Goal: Task Accomplishment & Management: Manage account settings

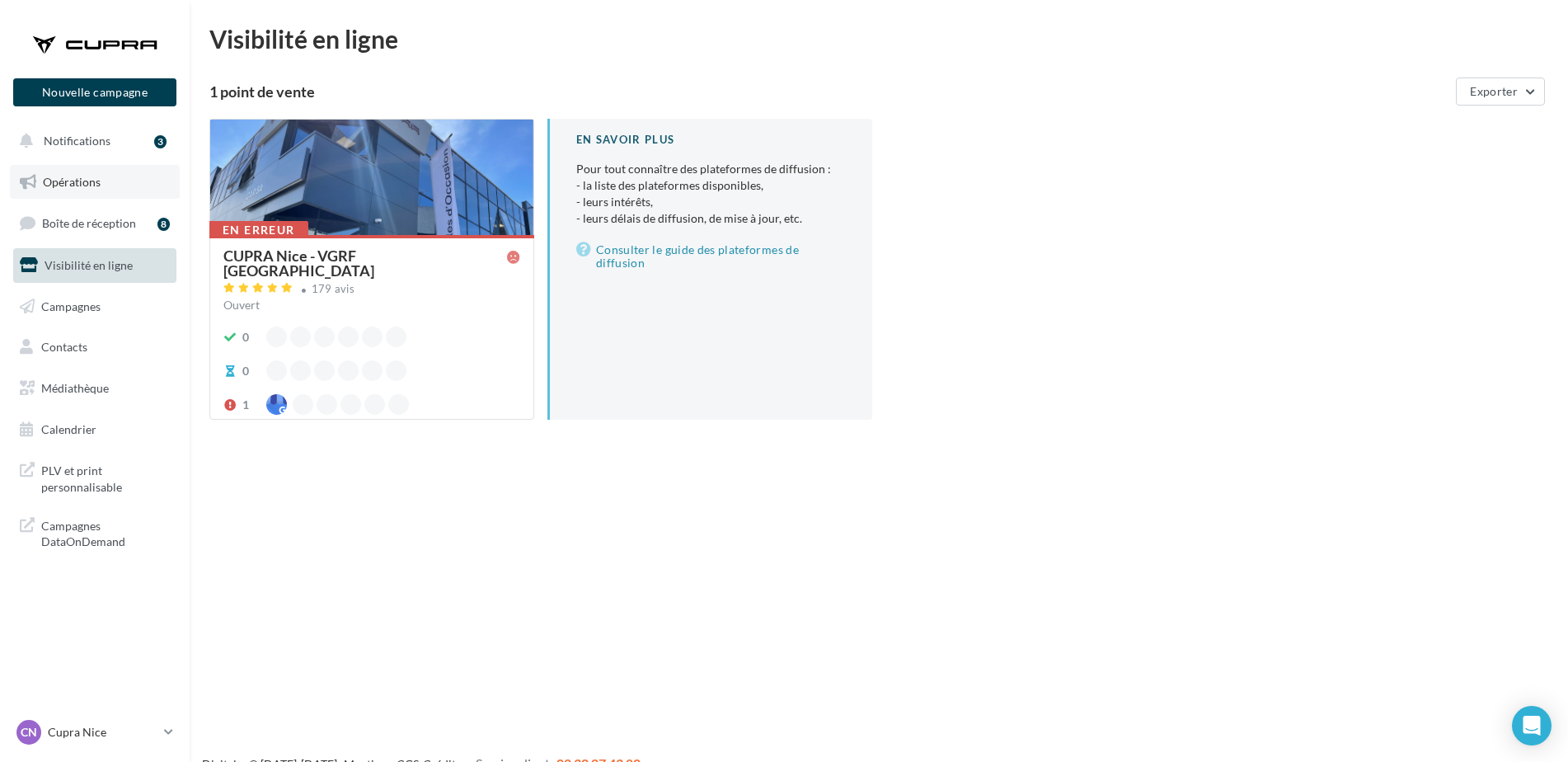
click at [131, 186] on link "Opérations" at bounding box center [94, 182] width 170 height 35
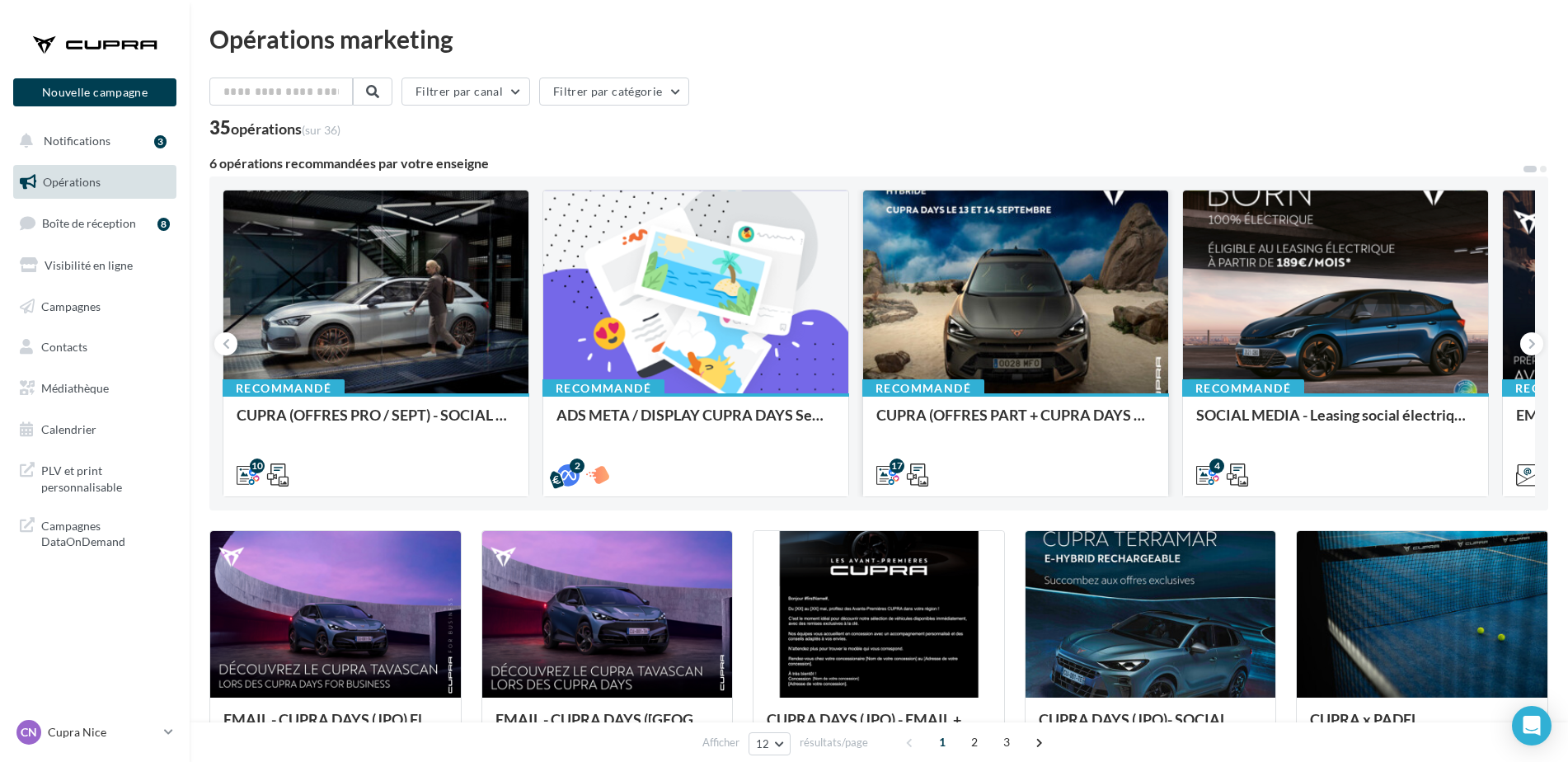
click at [1051, 363] on div at bounding box center [1016, 293] width 305 height 205
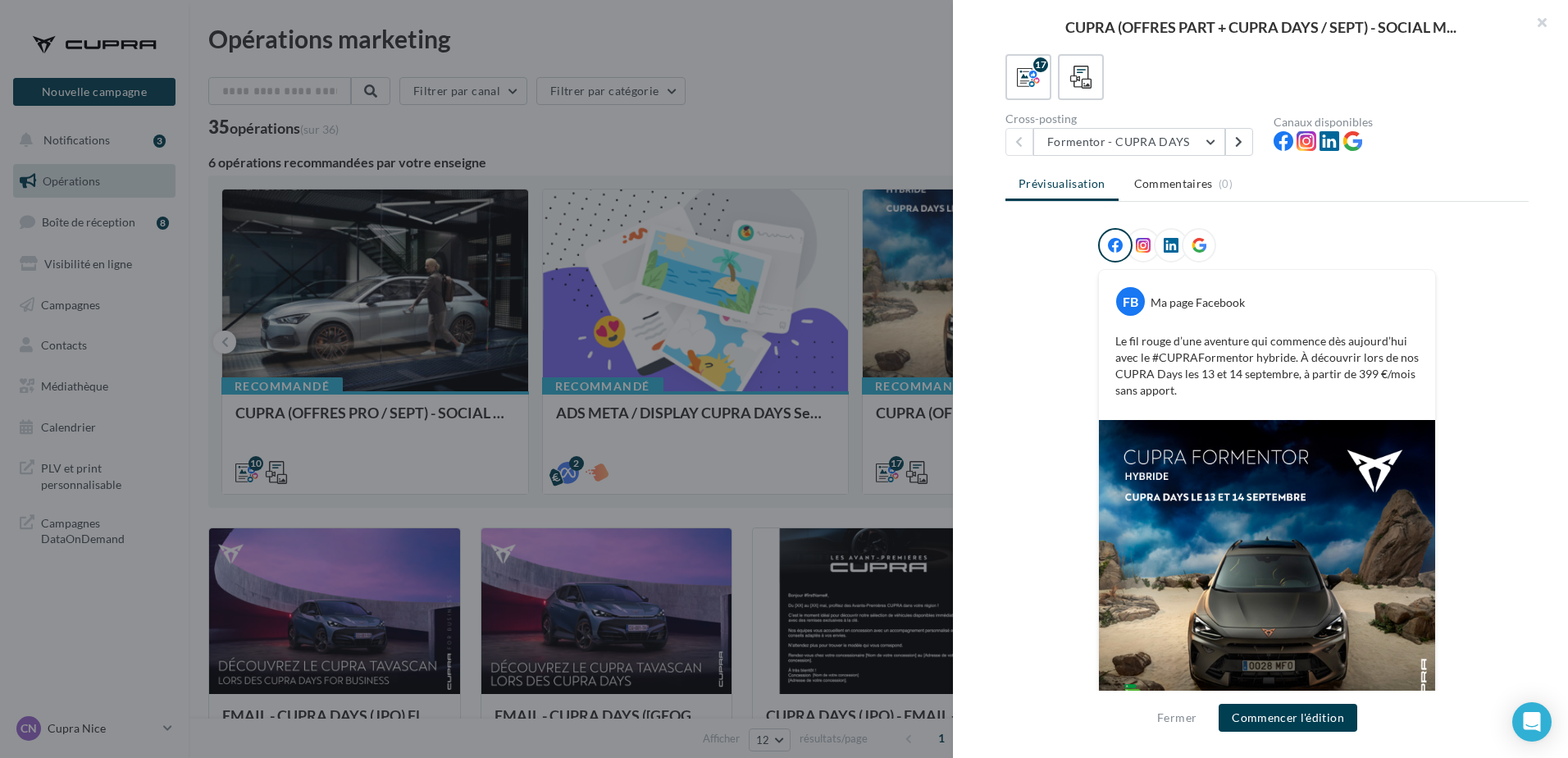
scroll to position [172, 0]
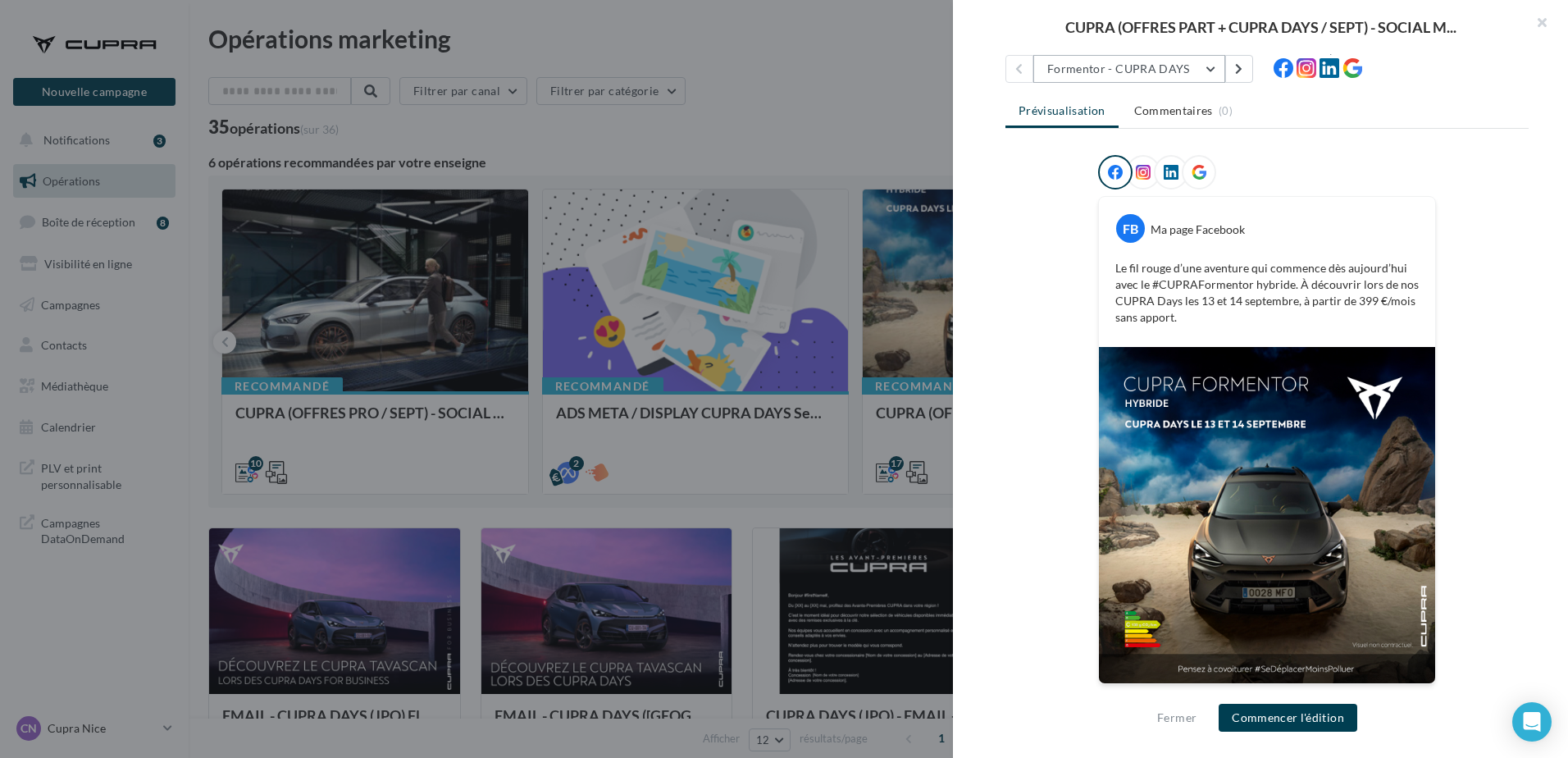
click at [1142, 71] on button "Formentor - CUPRA DAYS" at bounding box center [1129, 69] width 192 height 27
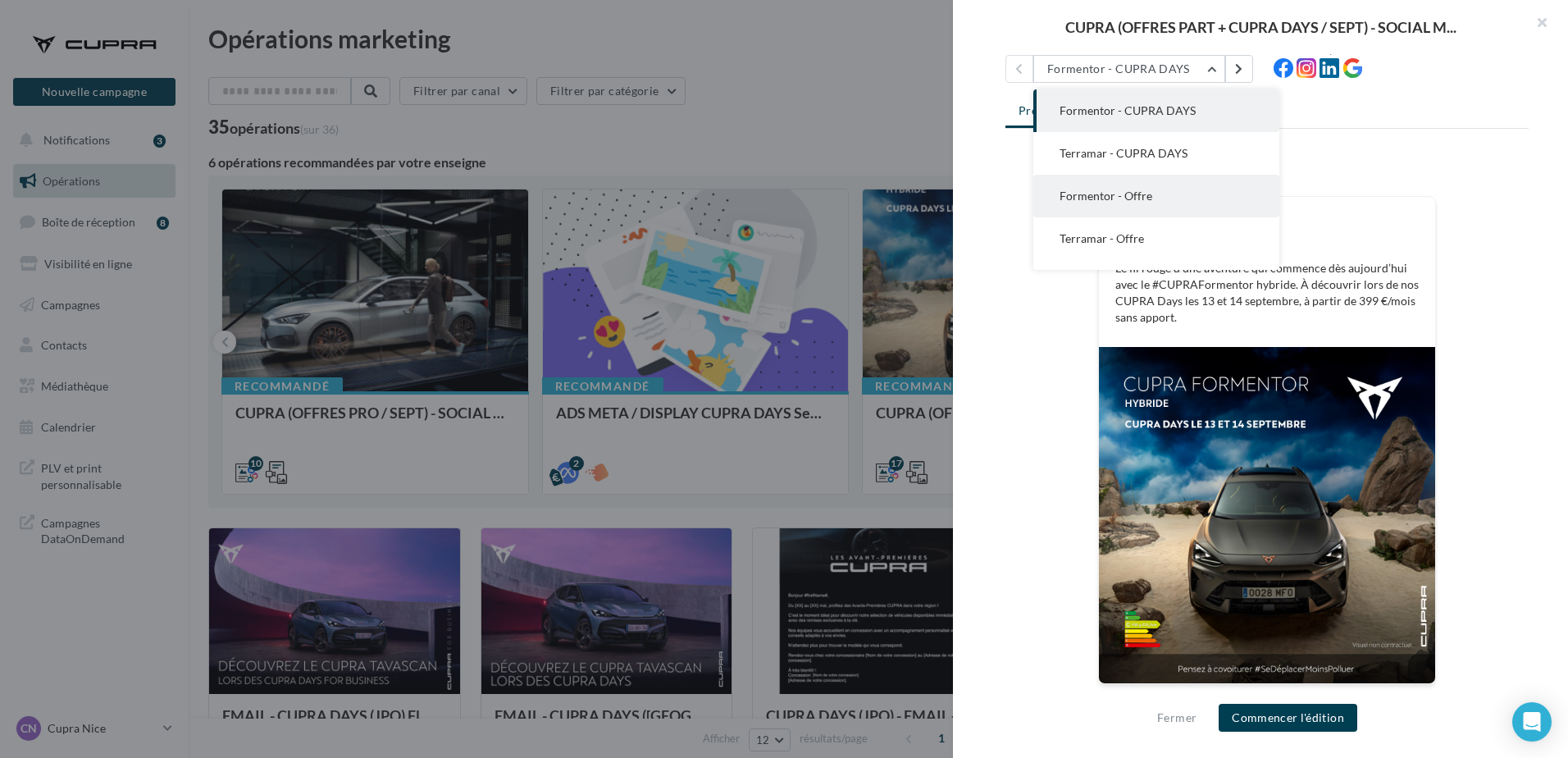
click at [1149, 201] on span "Formentor - Offre" at bounding box center [1106, 196] width 93 height 14
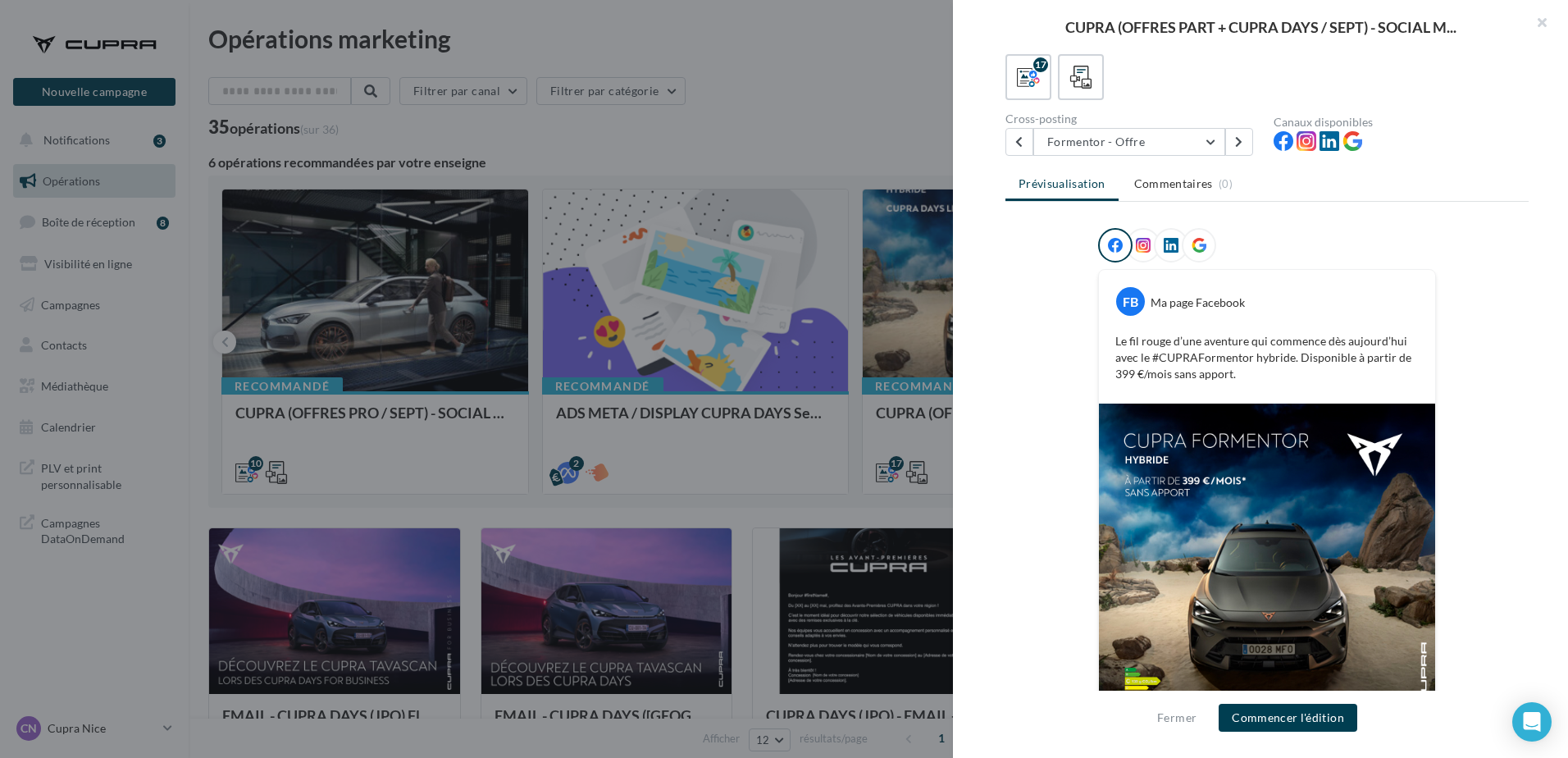
scroll to position [73, 0]
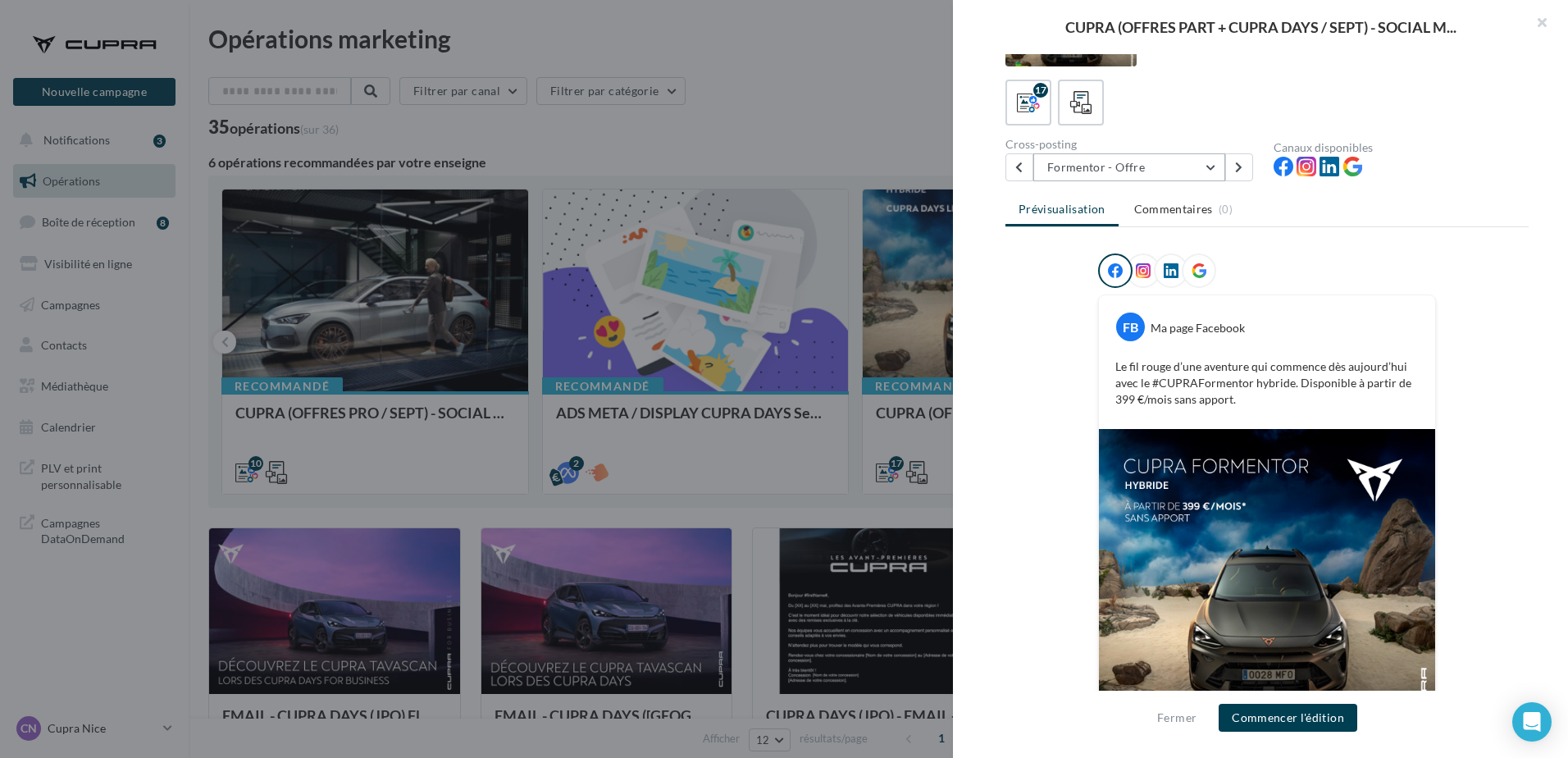
click at [1129, 168] on button "Formentor - Offre" at bounding box center [1129, 167] width 192 height 27
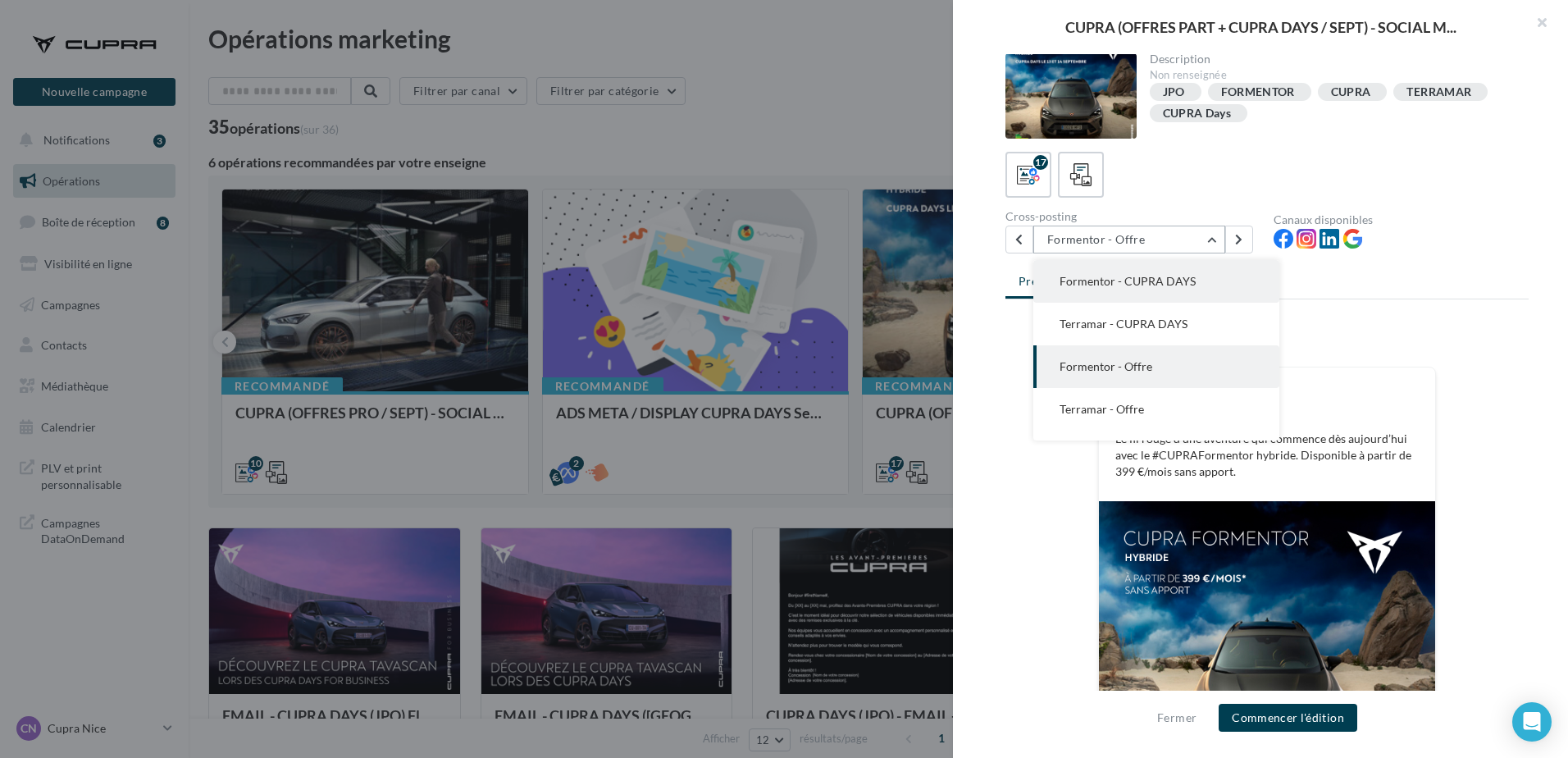
scroll to position [0, 0]
click at [1163, 287] on span "Formentor - CUPRA DAYS" at bounding box center [1128, 282] width 136 height 14
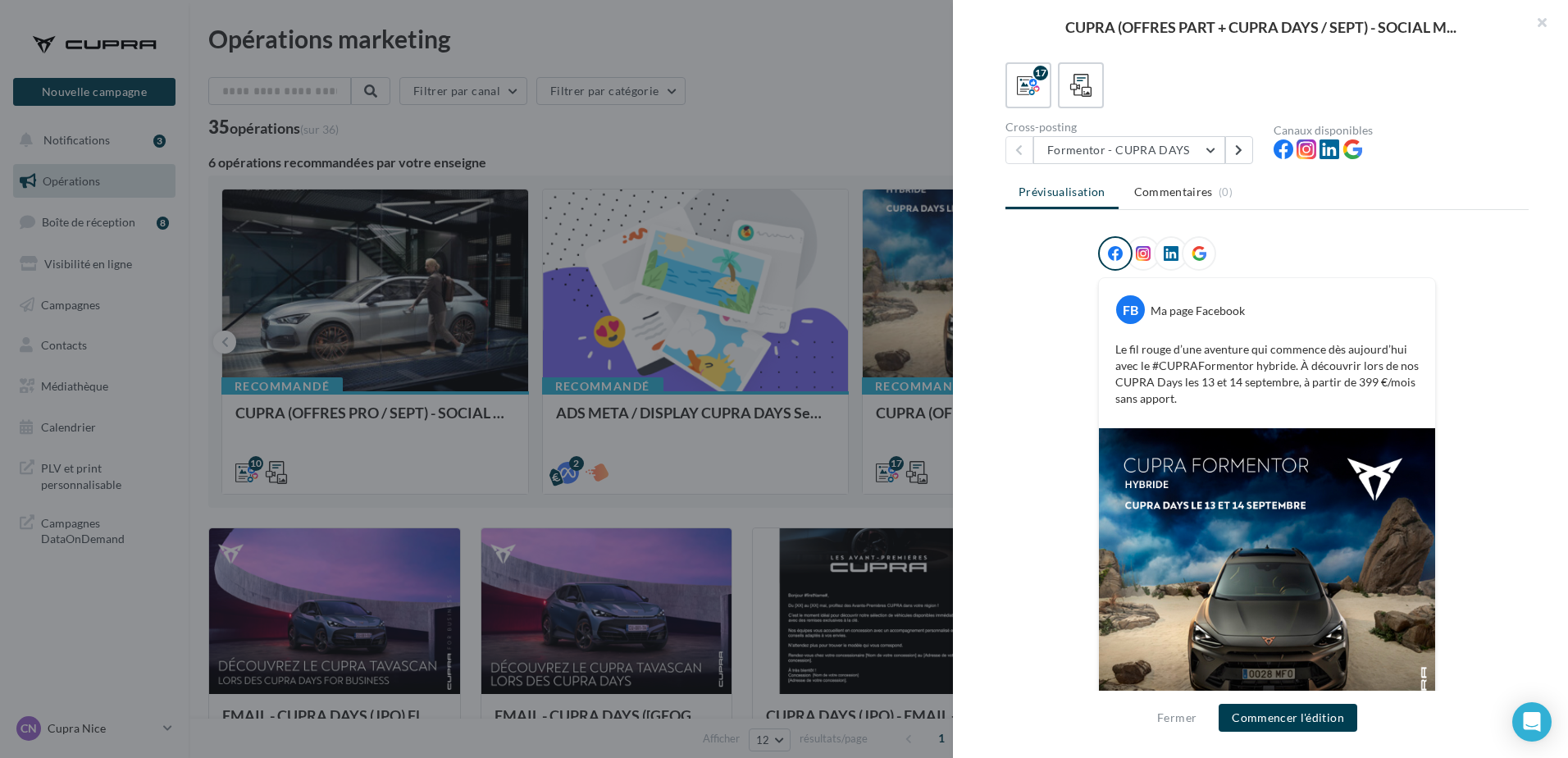
scroll to position [172, 0]
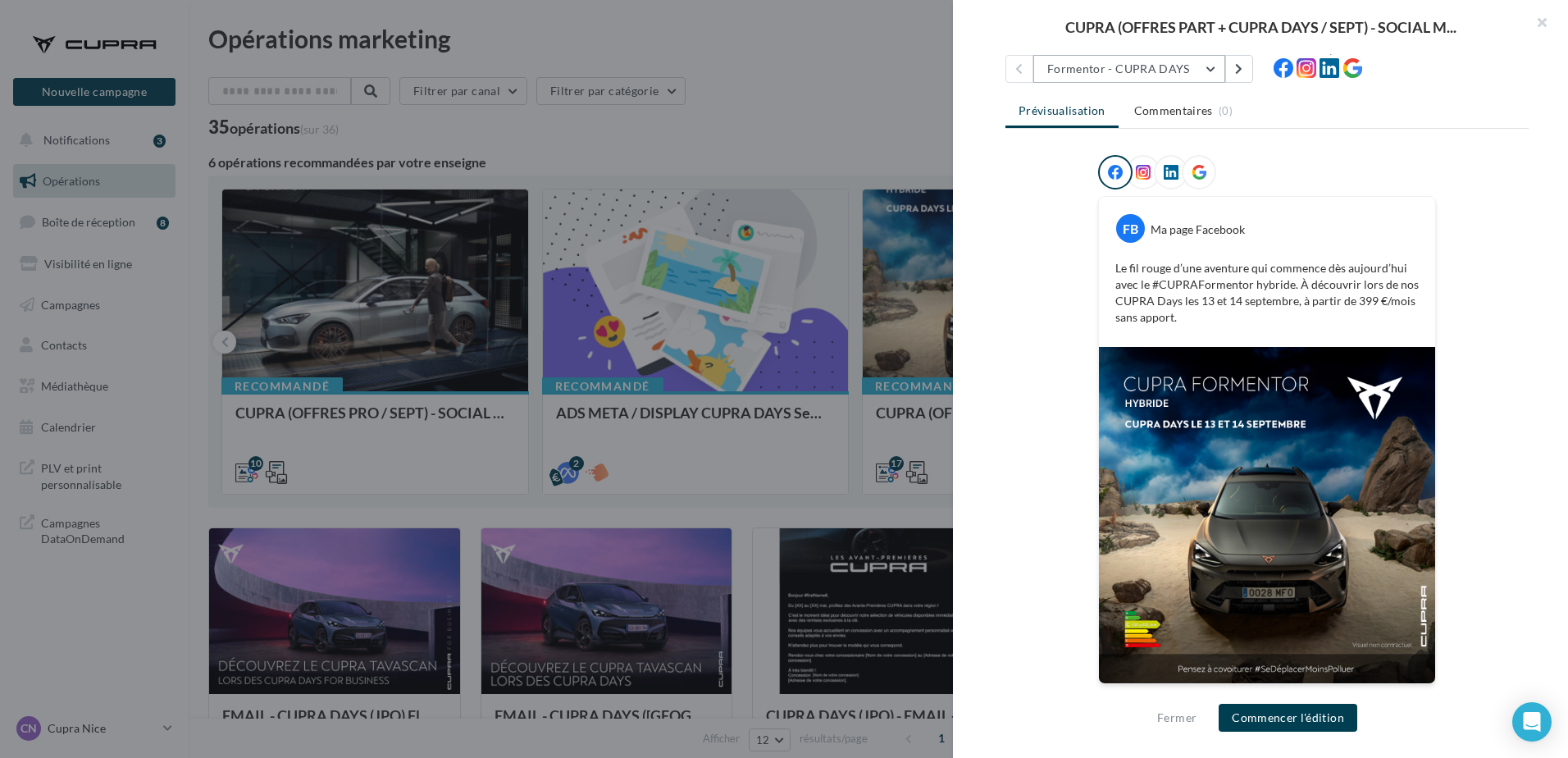
click at [1137, 69] on button "Formentor - CUPRA DAYS" at bounding box center [1129, 69] width 192 height 27
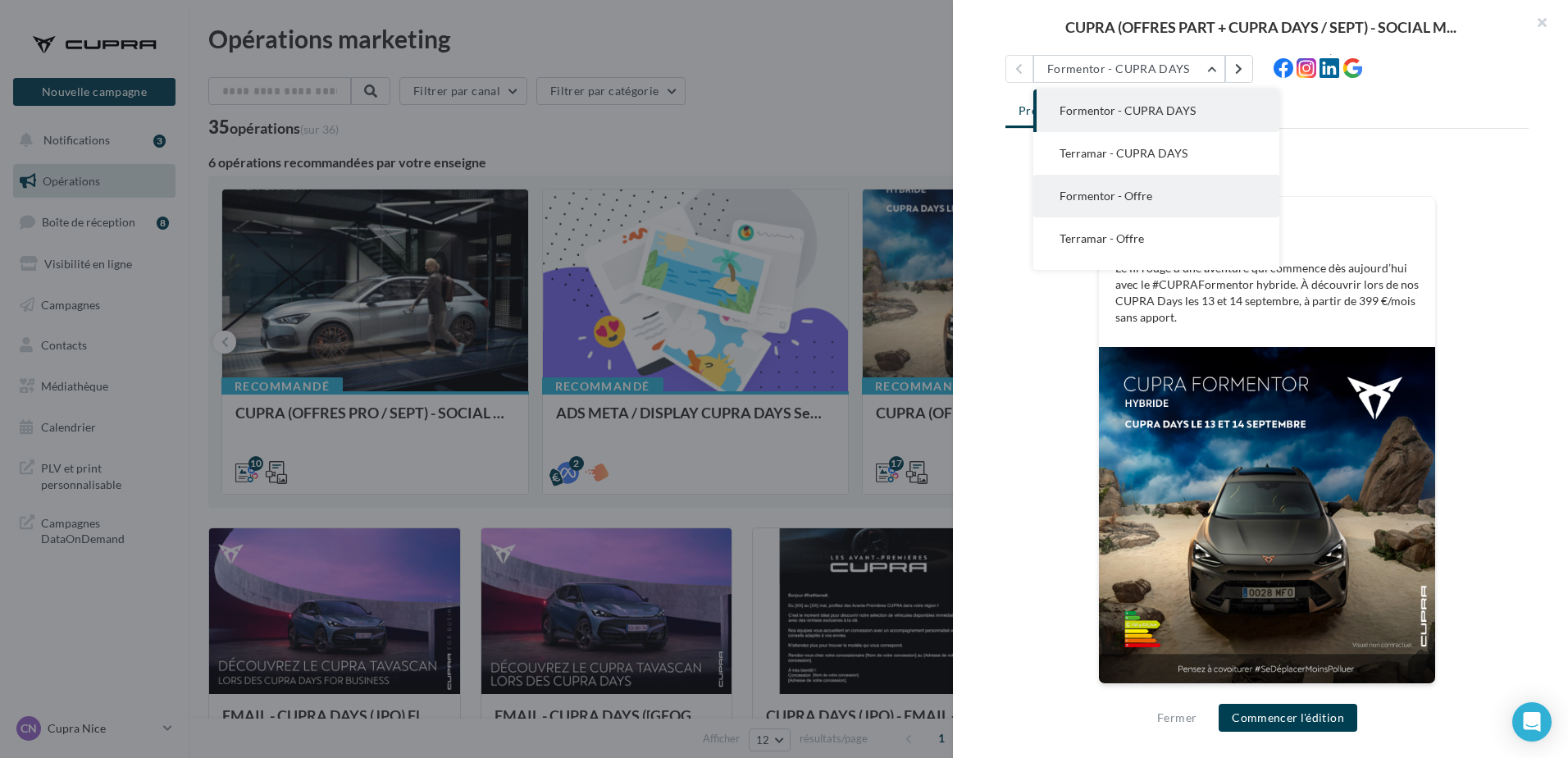
click at [1162, 185] on button "Formentor - Offre" at bounding box center [1156, 197] width 246 height 43
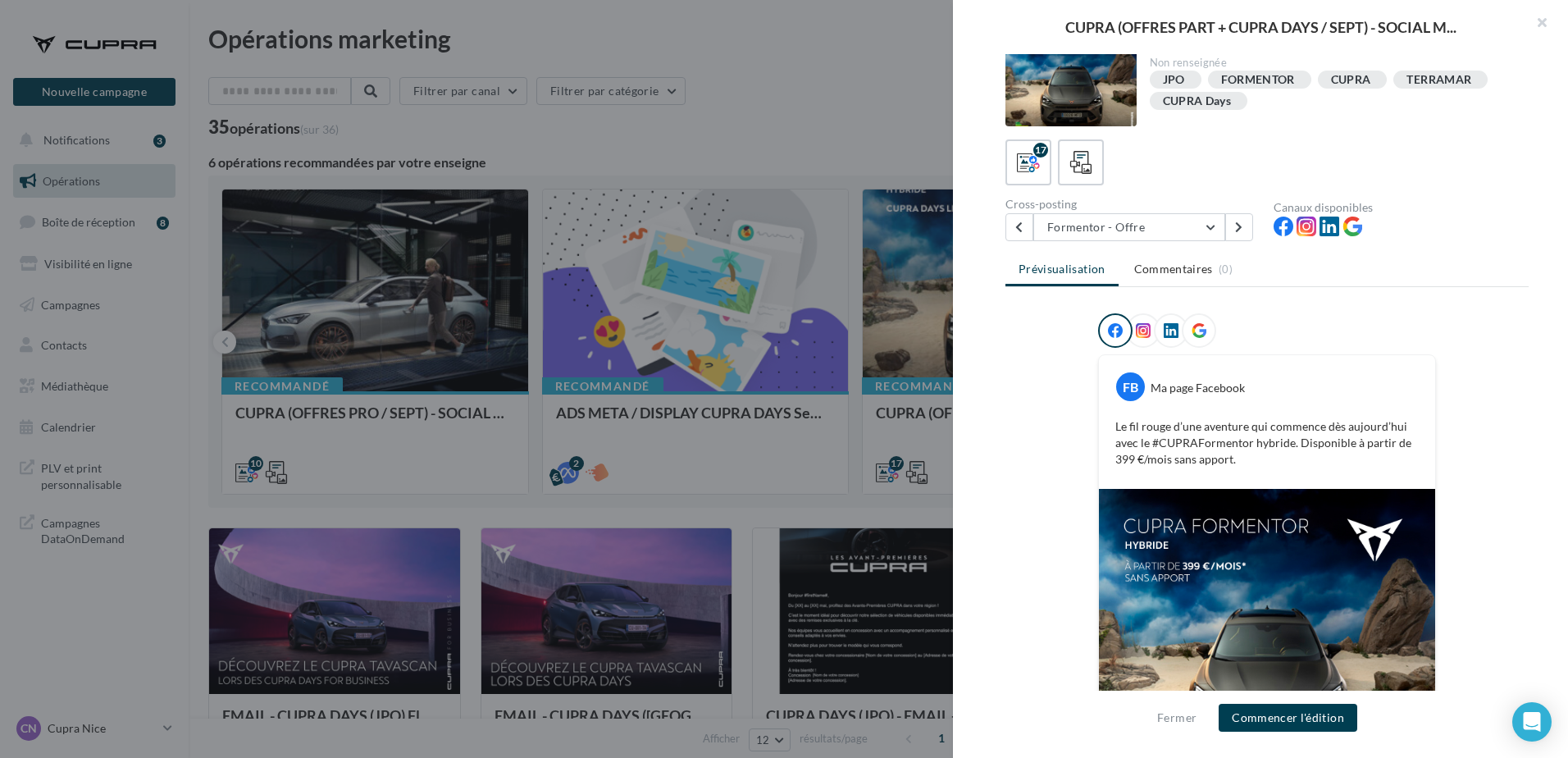
scroll to position [0, 0]
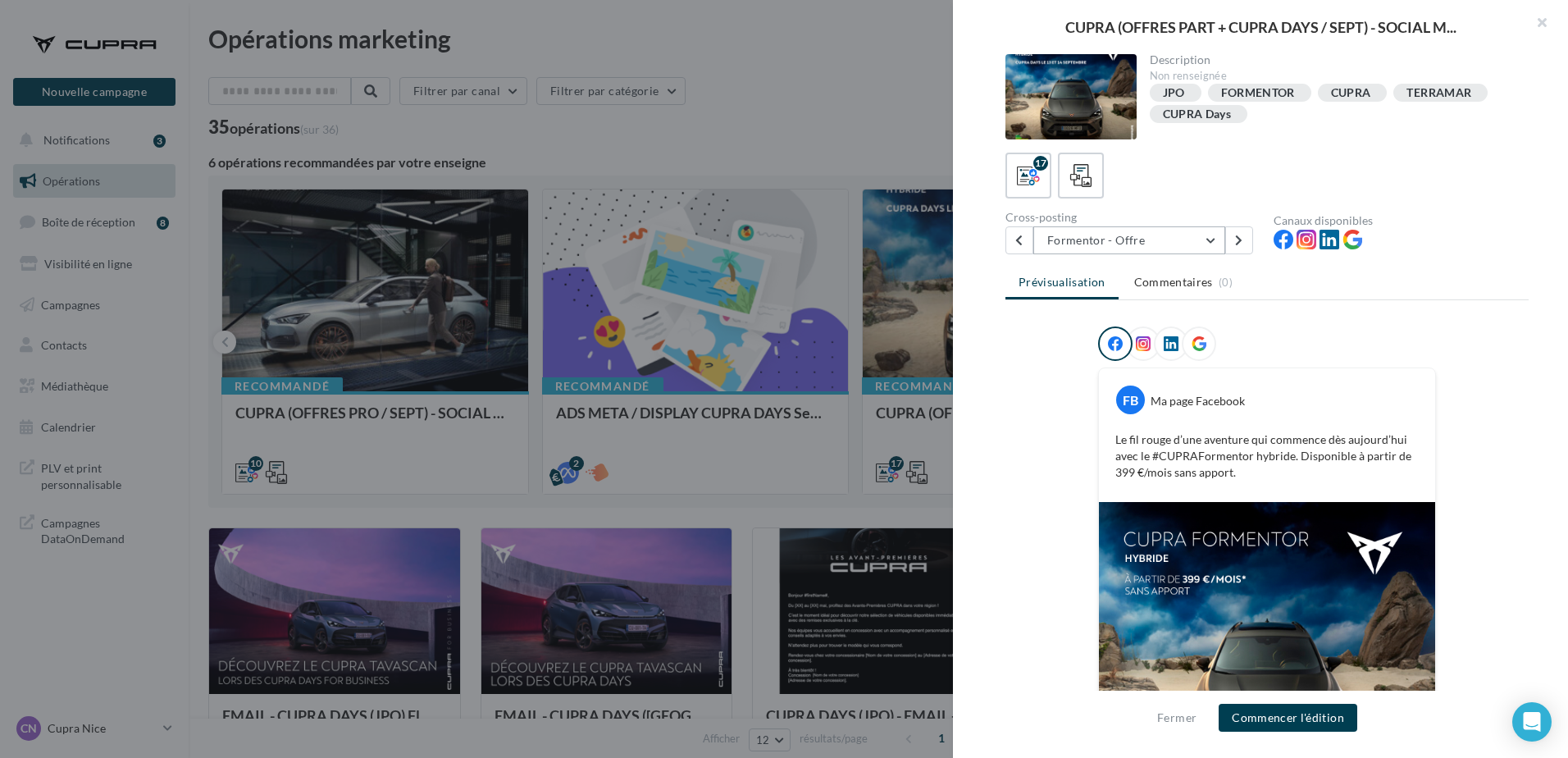
click at [1161, 241] on button "Formentor - Offre" at bounding box center [1129, 240] width 192 height 27
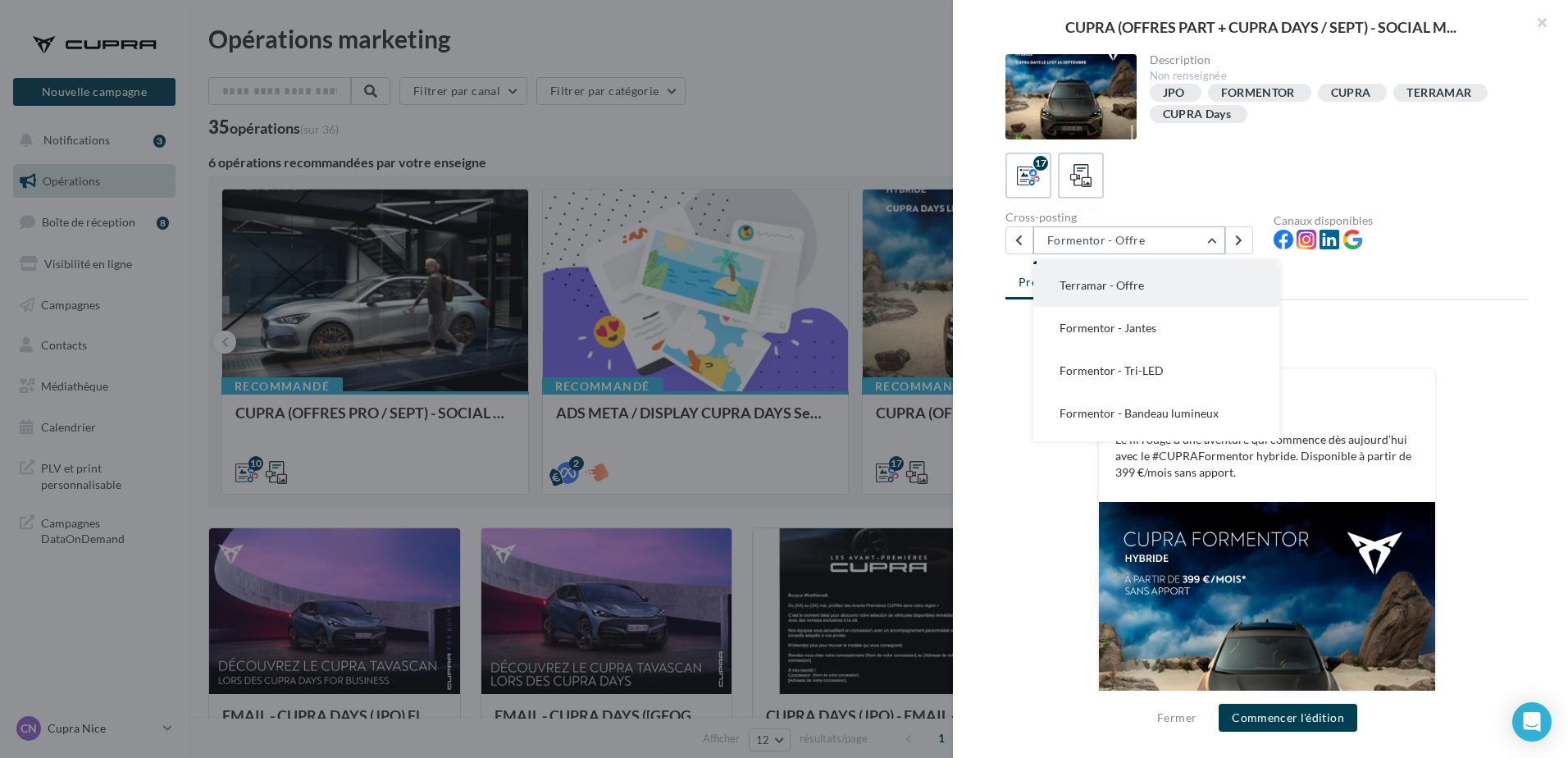
scroll to position [43, 0]
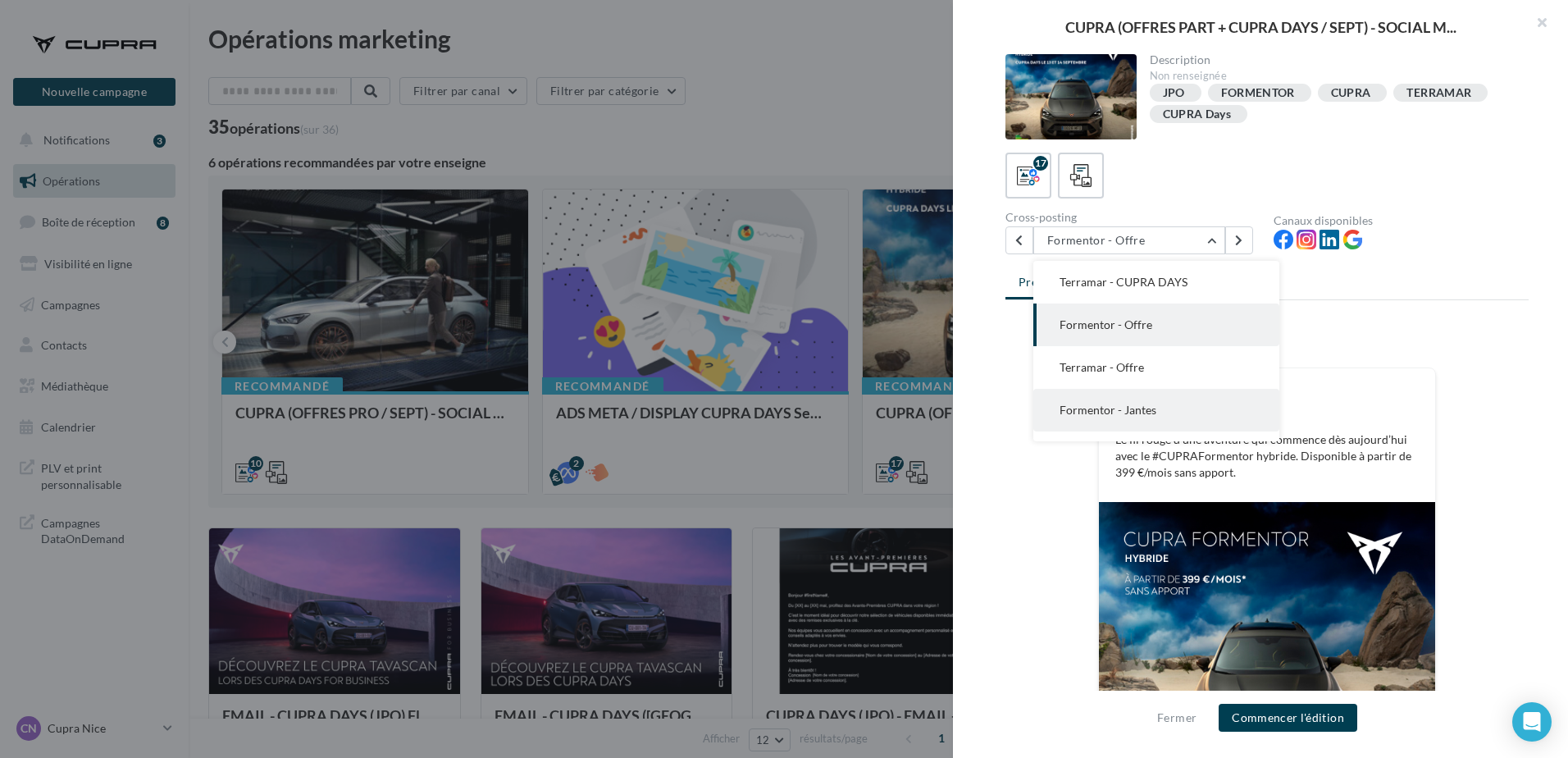
click at [1173, 400] on button "Formentor - Jantes" at bounding box center [1156, 410] width 246 height 43
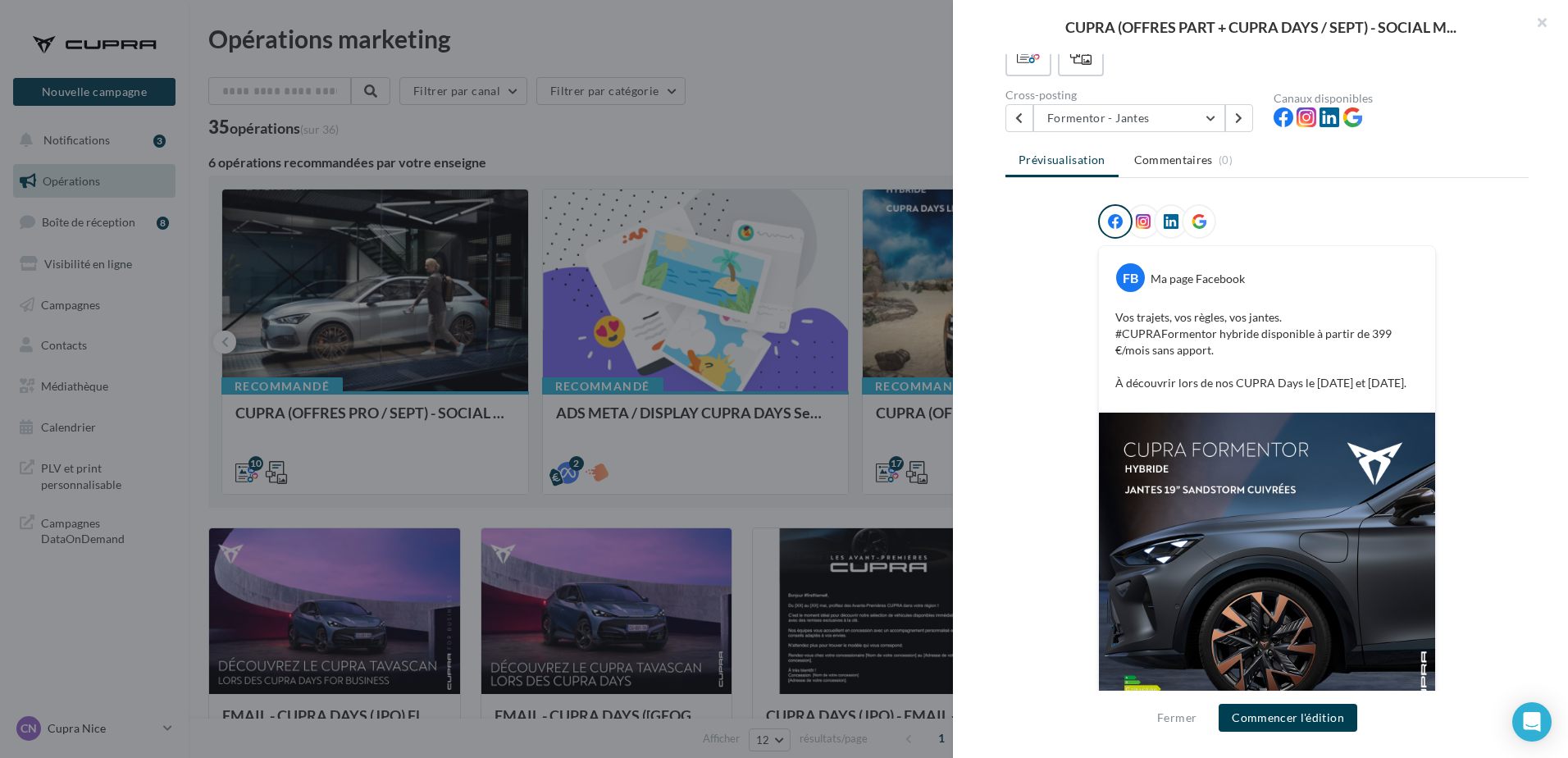
scroll to position [83, 0]
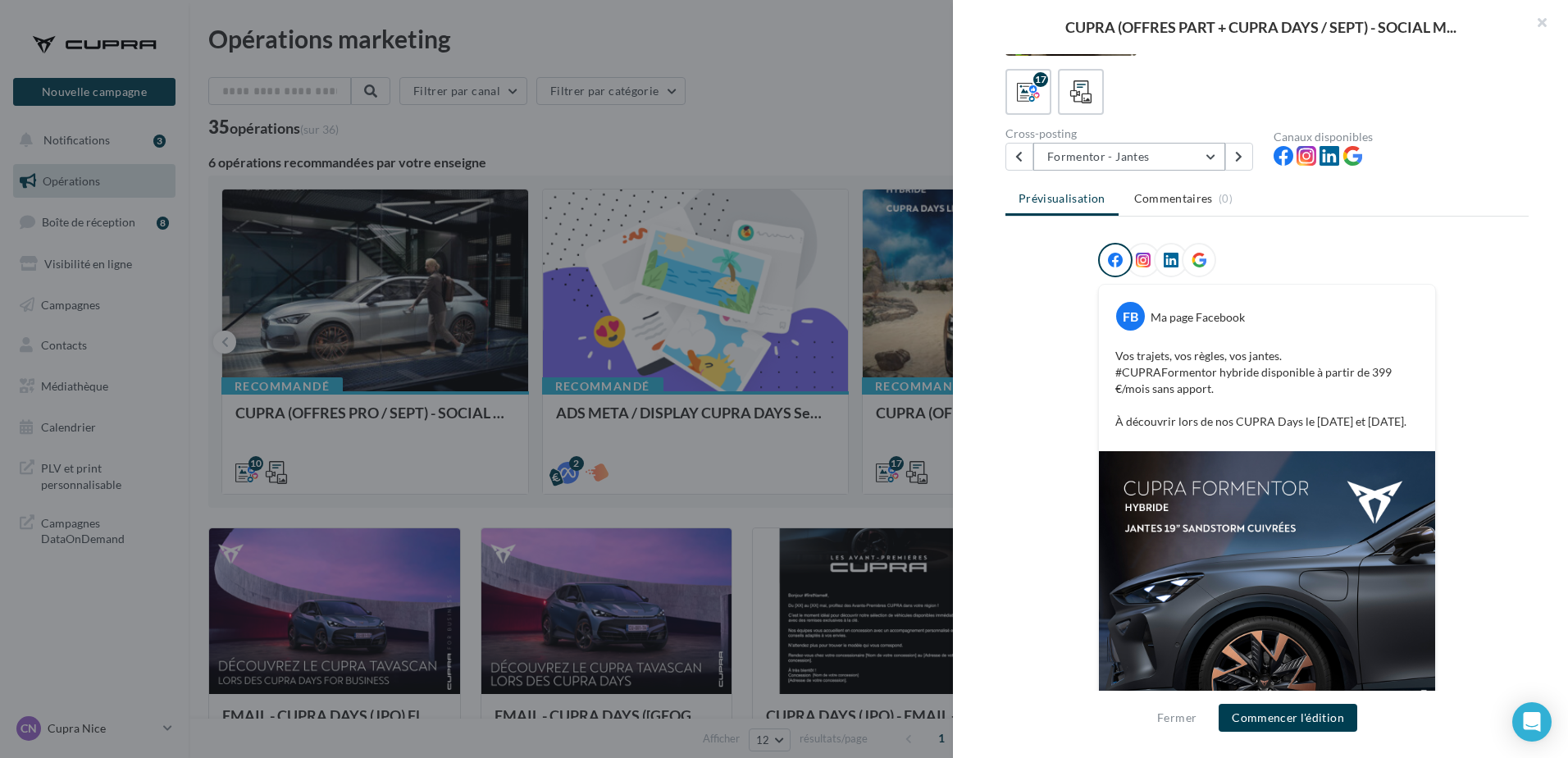
click at [1114, 151] on button "Formentor - Jantes" at bounding box center [1129, 156] width 192 height 27
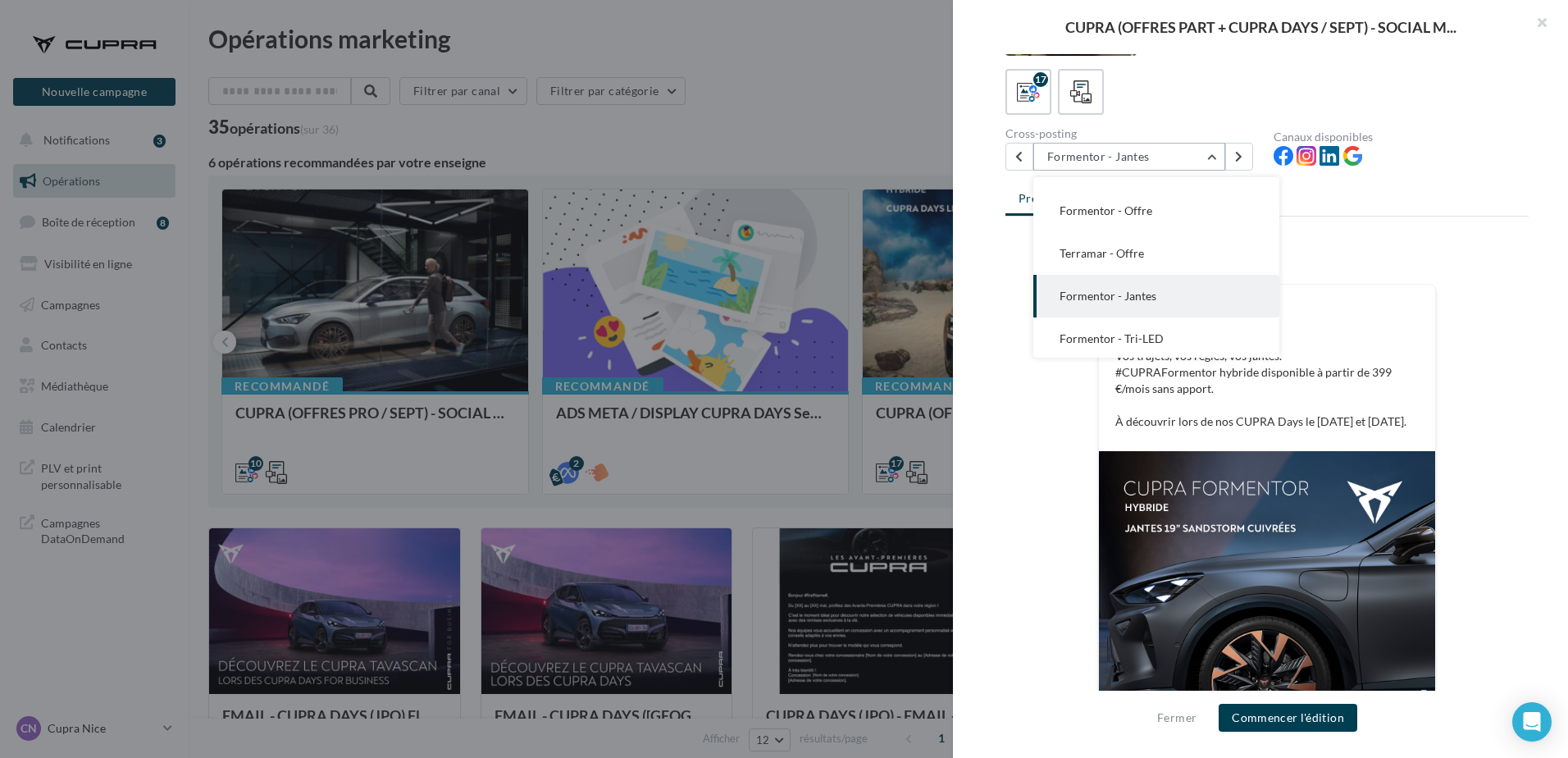
scroll to position [46, 0]
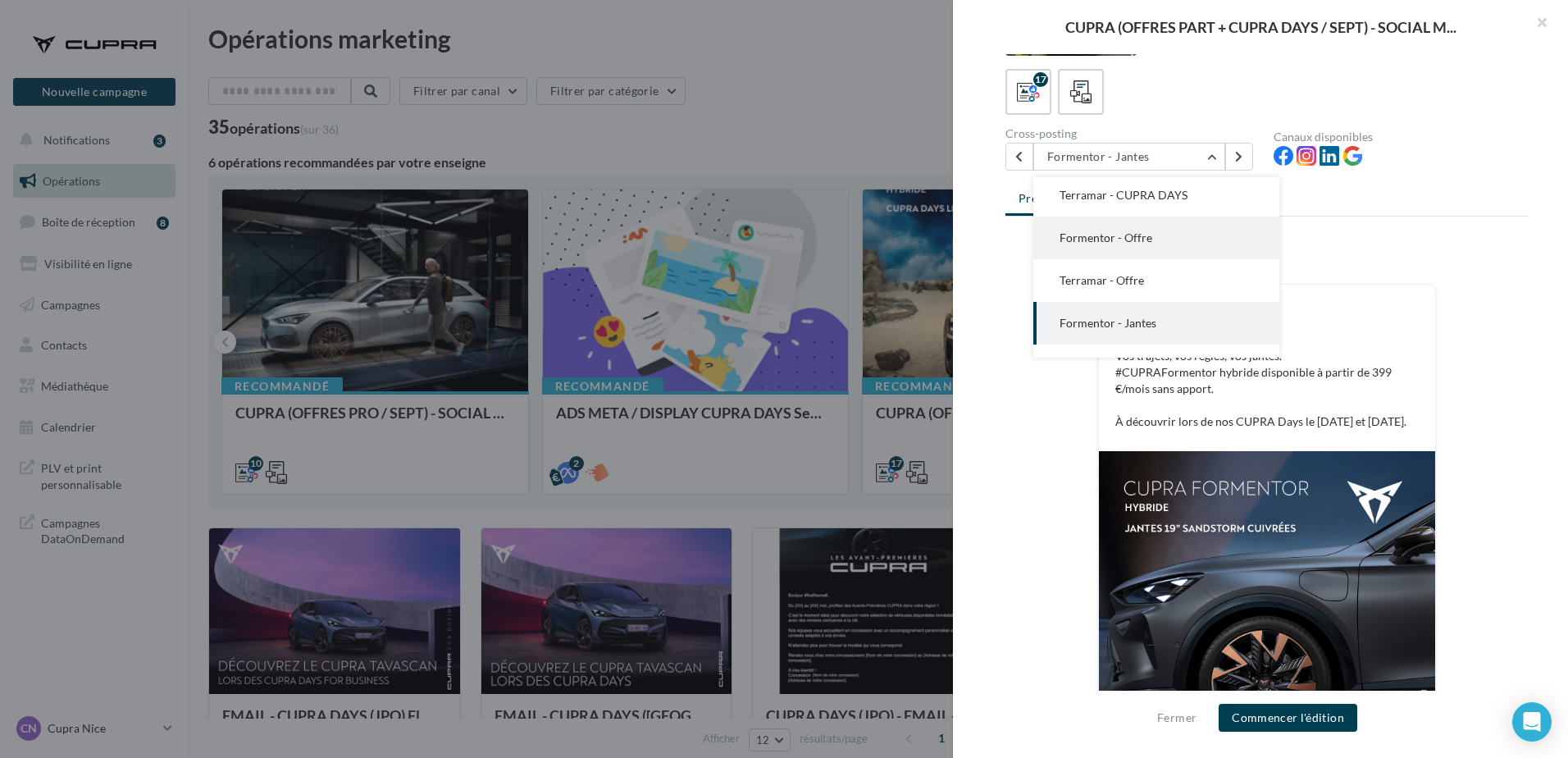
click at [1135, 240] on span "Formentor - Offre" at bounding box center [1106, 238] width 93 height 14
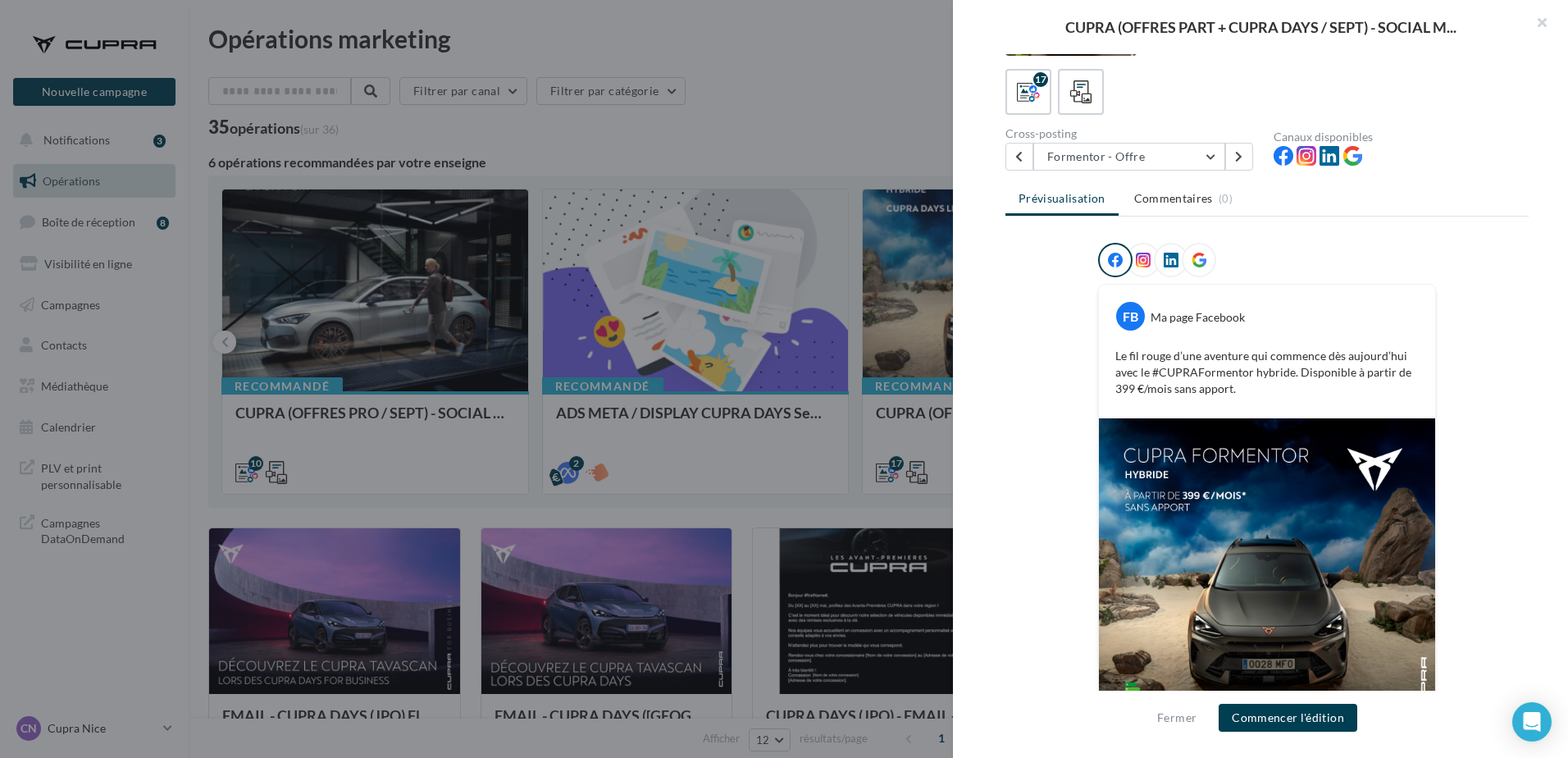
scroll to position [155, 0]
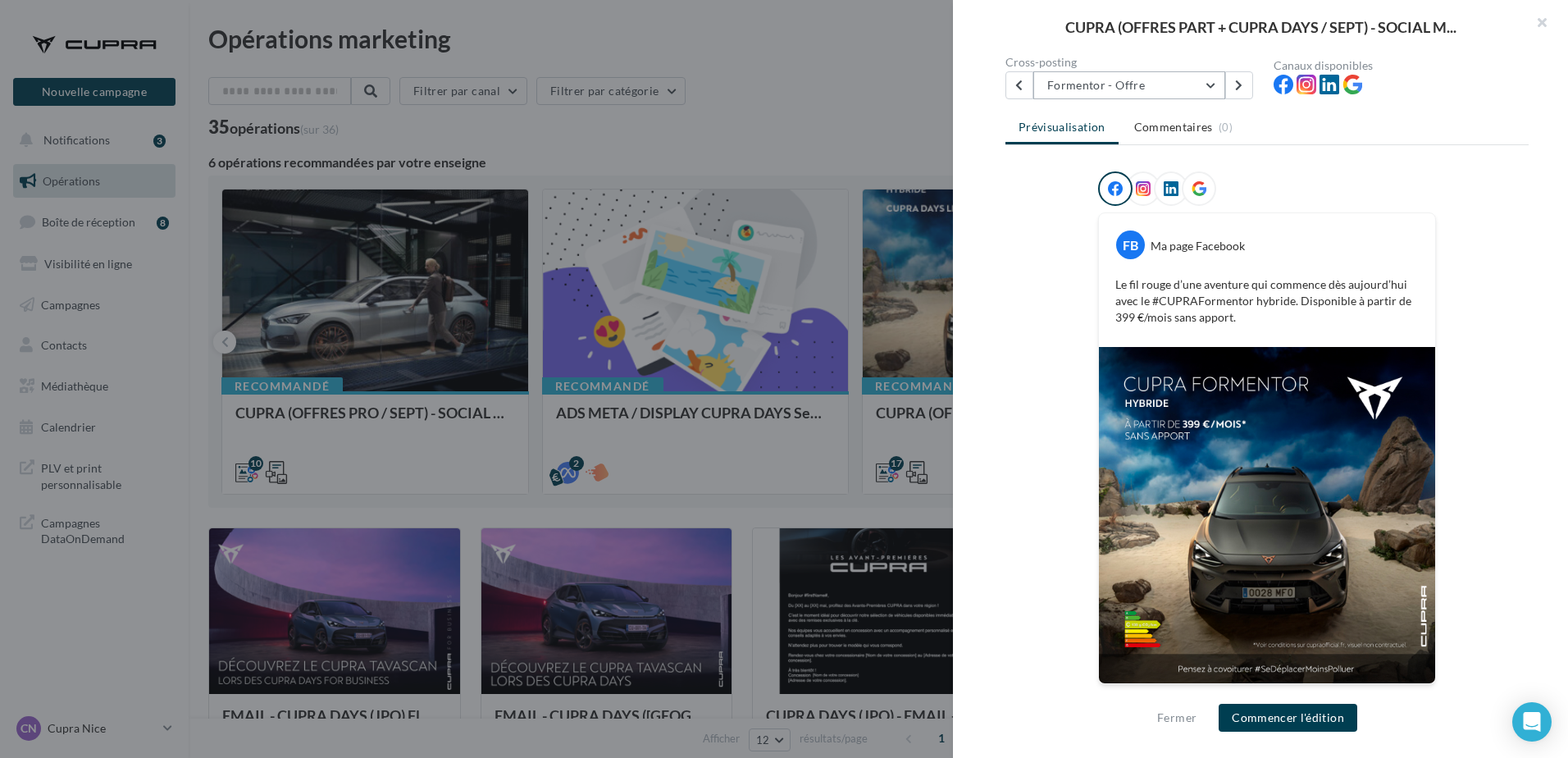
click at [1118, 88] on button "Formentor - Offre" at bounding box center [1129, 85] width 192 height 27
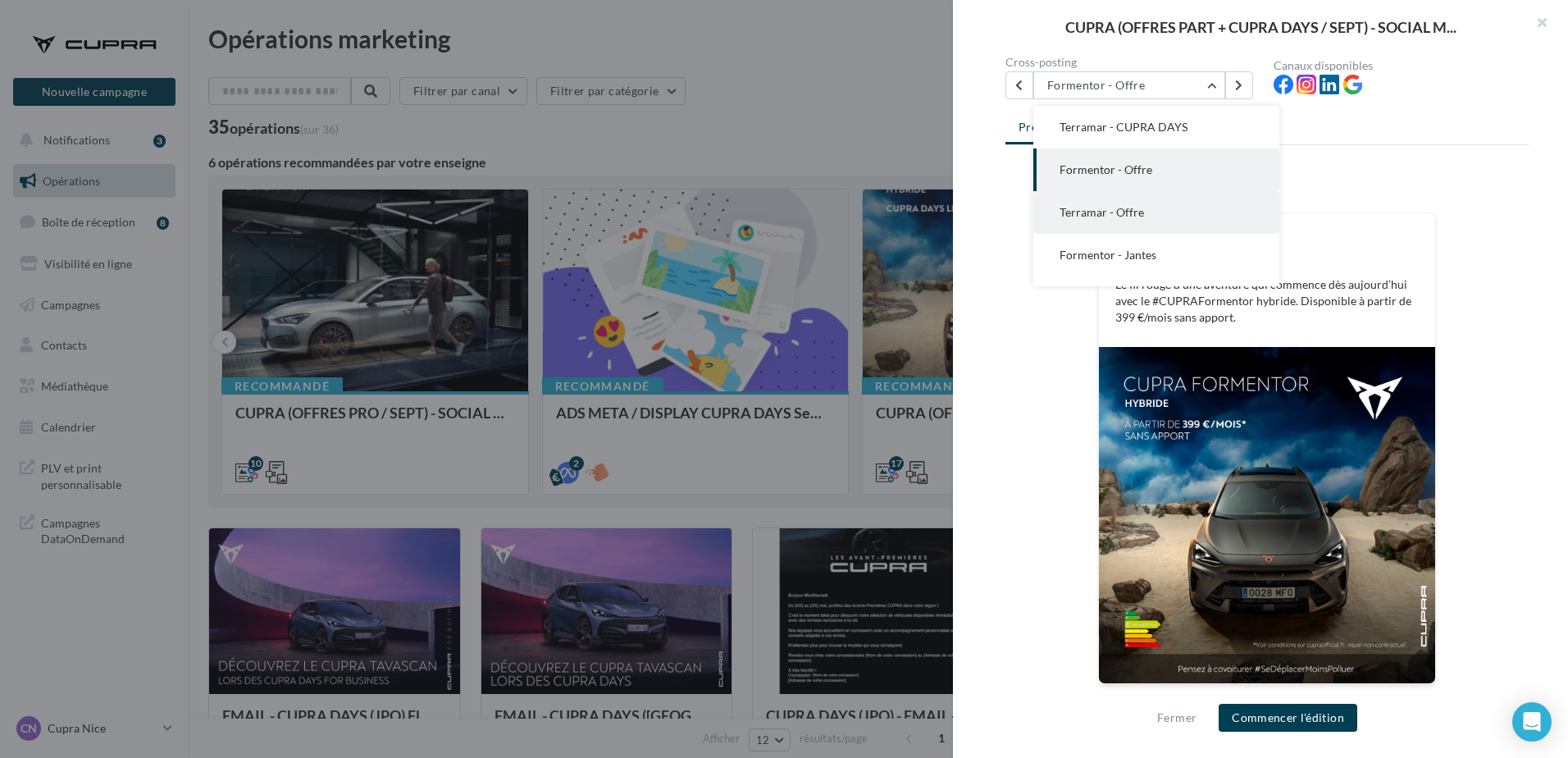
click at [1143, 225] on button "Terramar - Offre" at bounding box center [1156, 213] width 246 height 43
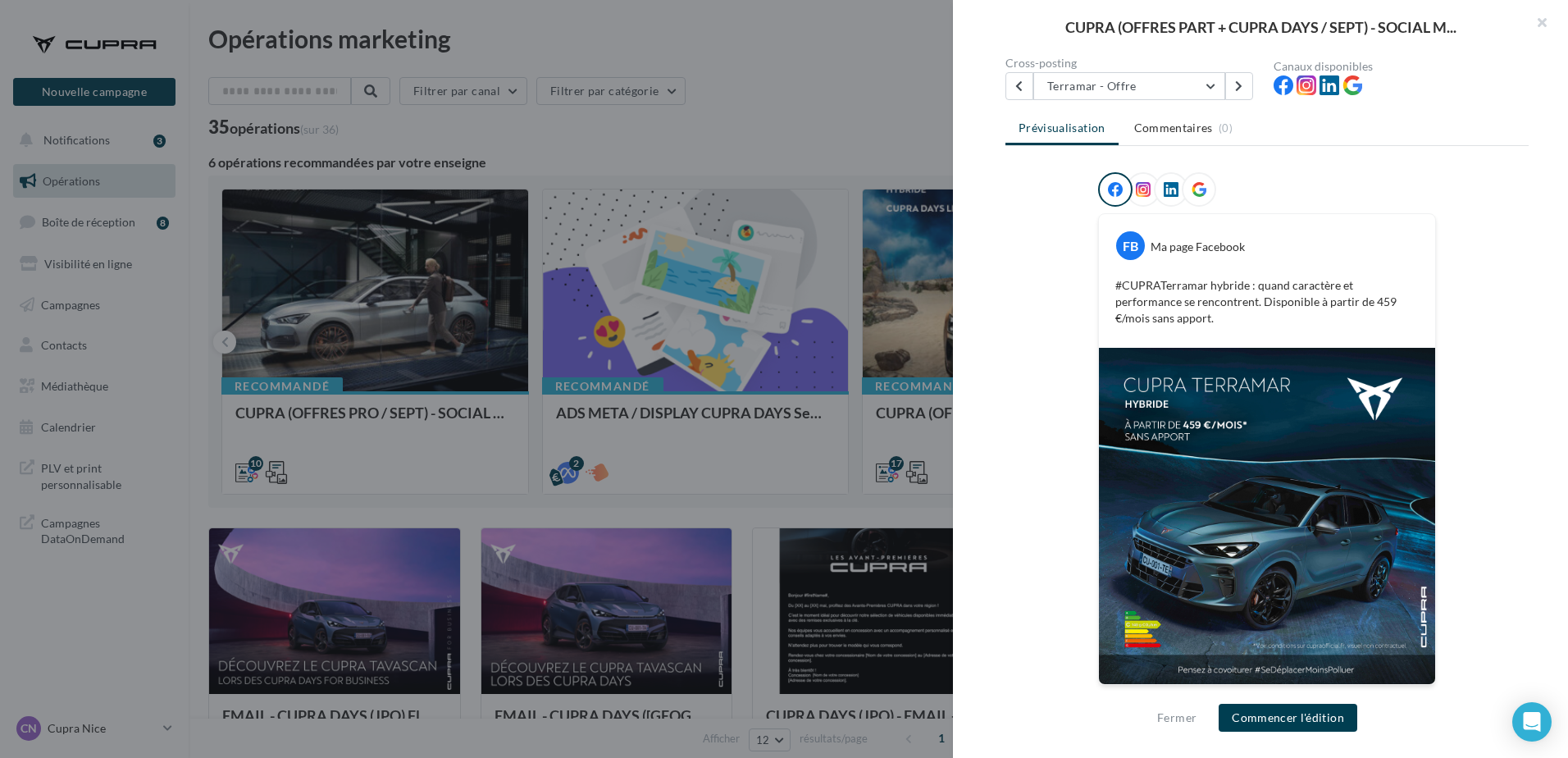
scroll to position [155, 0]
click at [1099, 67] on div "Cross-posting" at bounding box center [1133, 62] width 255 height 11
click at [1117, 99] on button "Terramar - Offre" at bounding box center [1129, 85] width 192 height 27
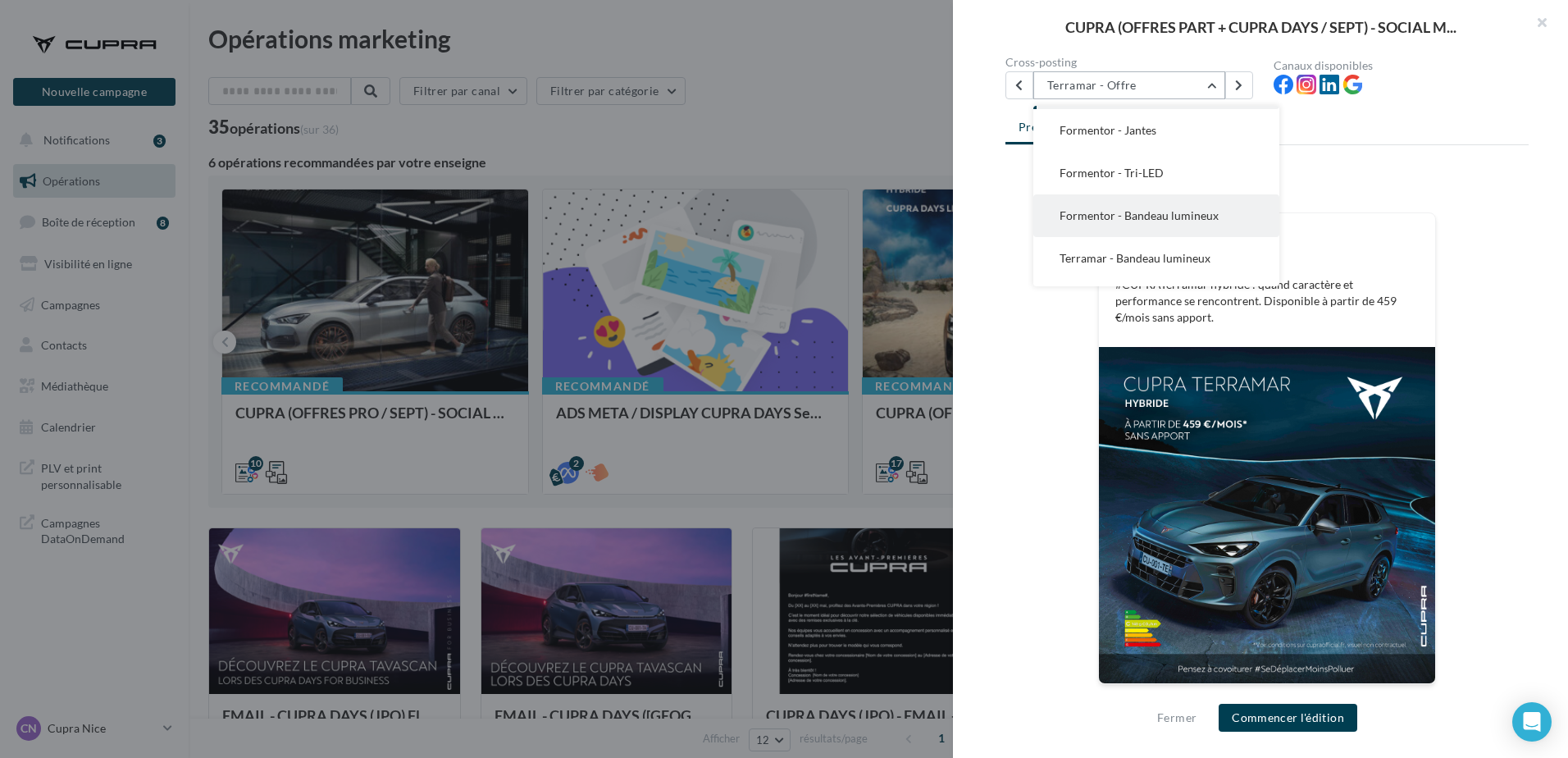
scroll to position [250, 0]
click at [1123, 132] on span "Formentor - Bandeau lumineux" at bounding box center [1139, 133] width 159 height 14
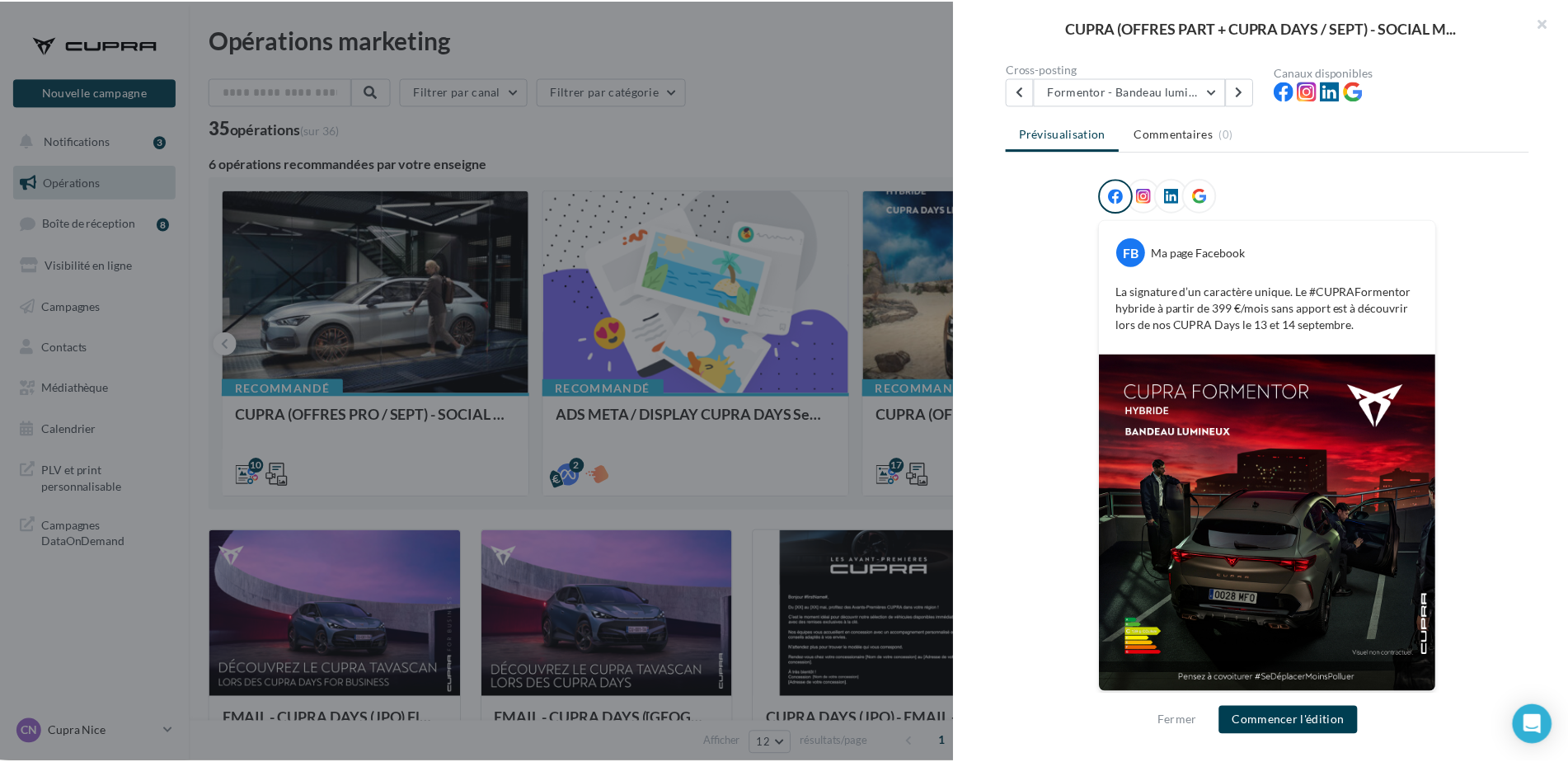
scroll to position [156, 0]
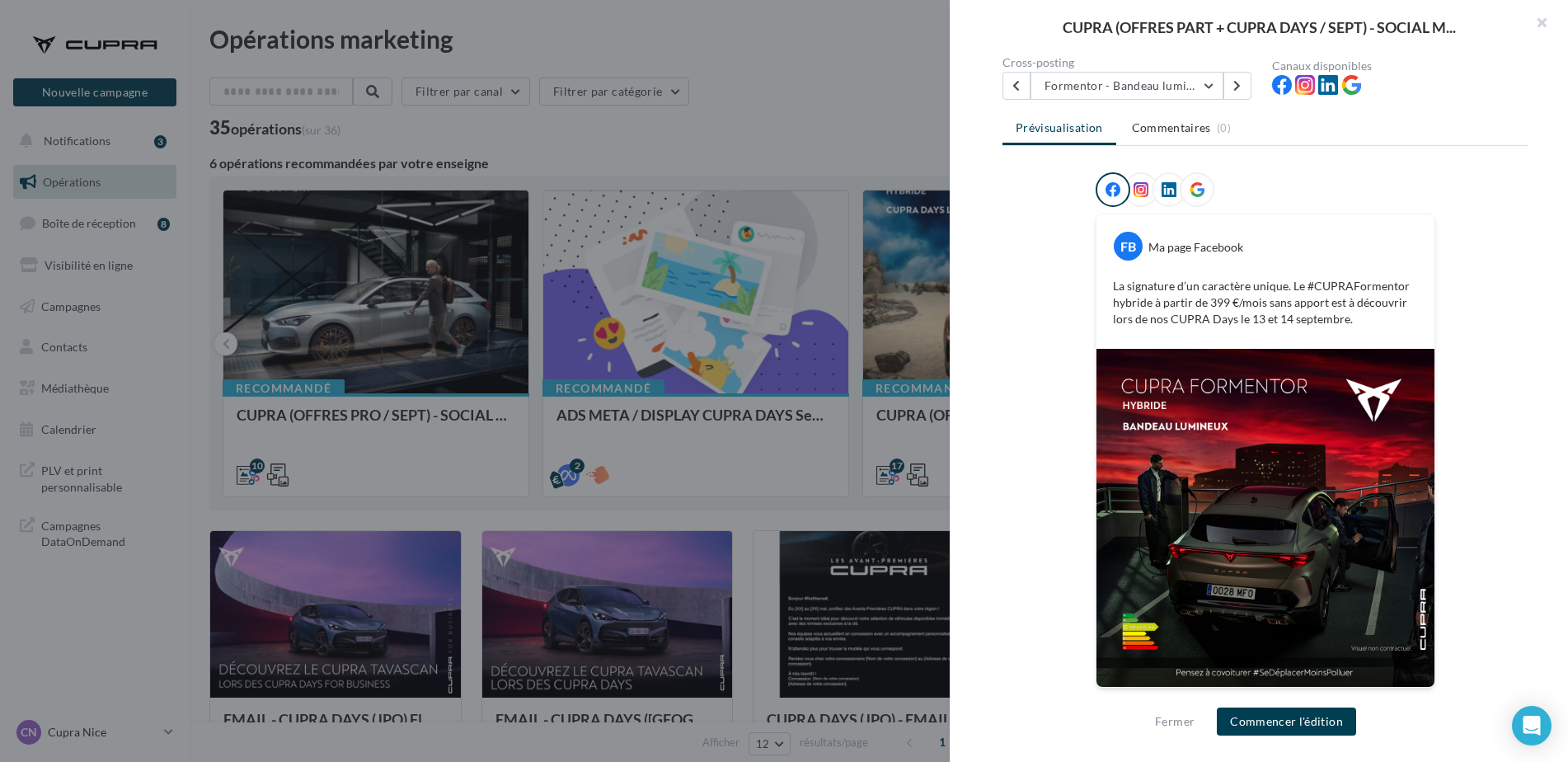
click at [693, 264] on div at bounding box center [784, 381] width 1568 height 762
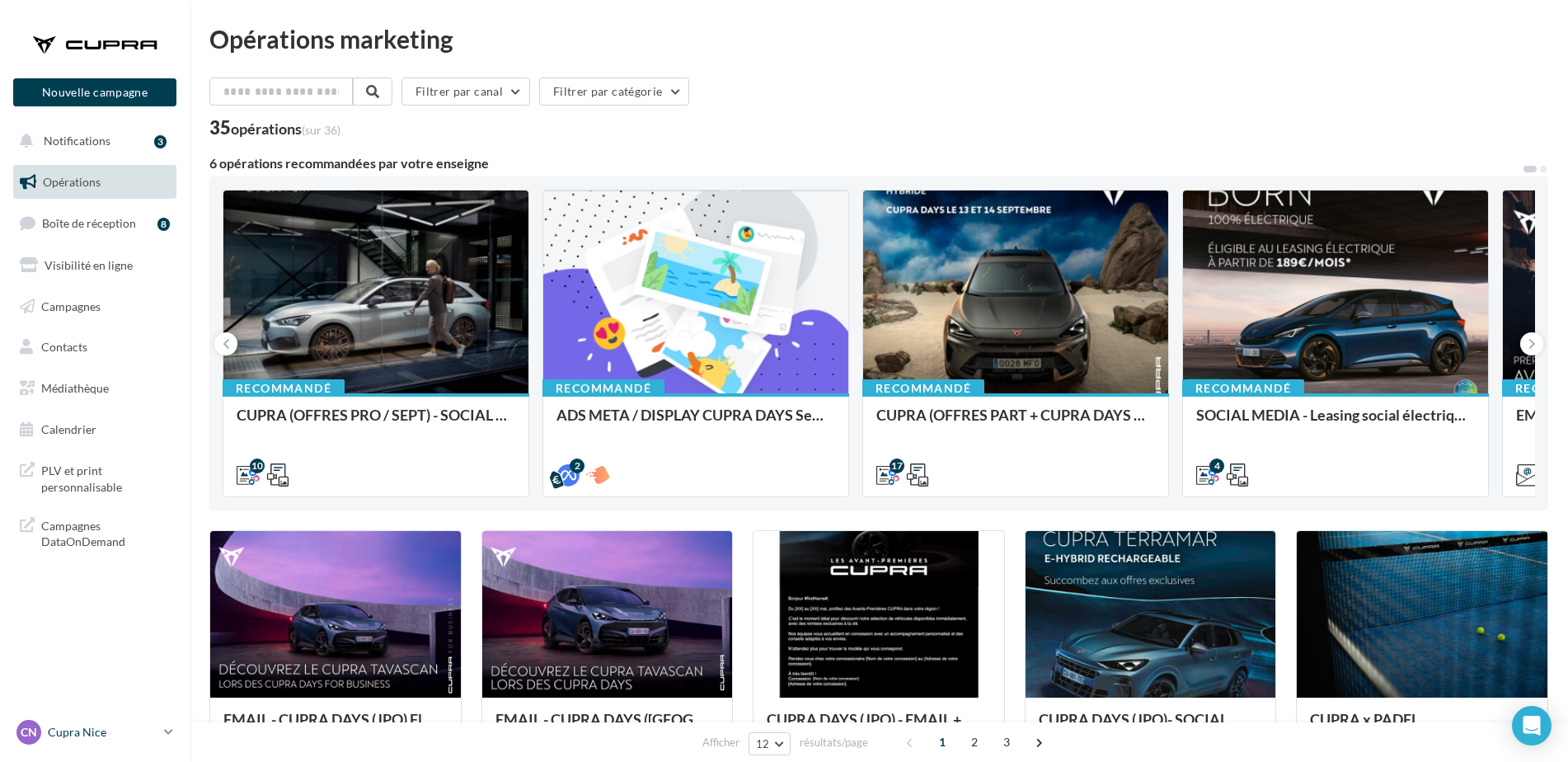
click at [104, 742] on div "CN Cupra Nice cupra_nice" at bounding box center [86, 732] width 141 height 25
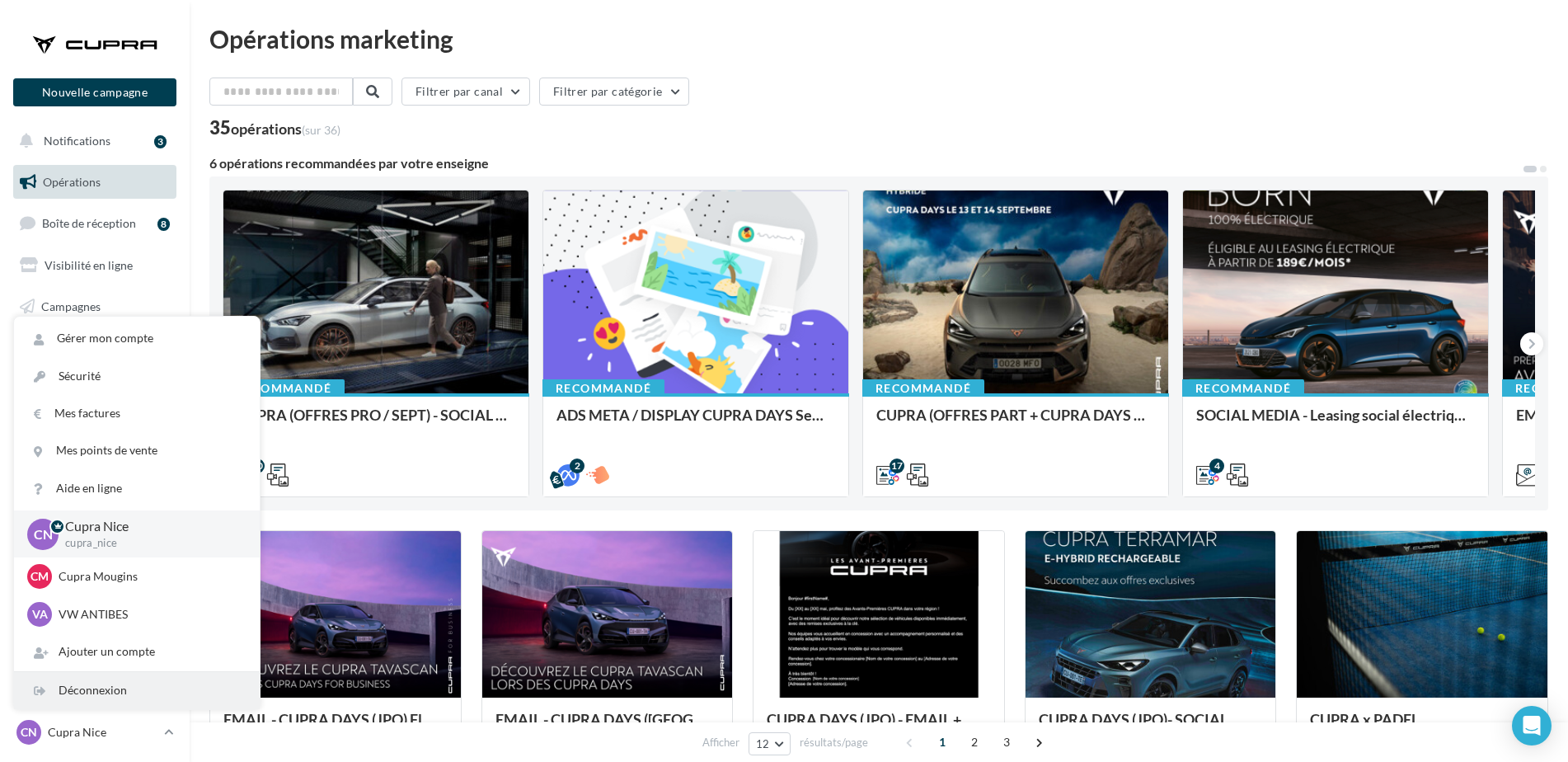
click at [111, 686] on div "Déconnexion" at bounding box center [136, 690] width 246 height 37
